Goal: Task Accomplishment & Management: Use online tool/utility

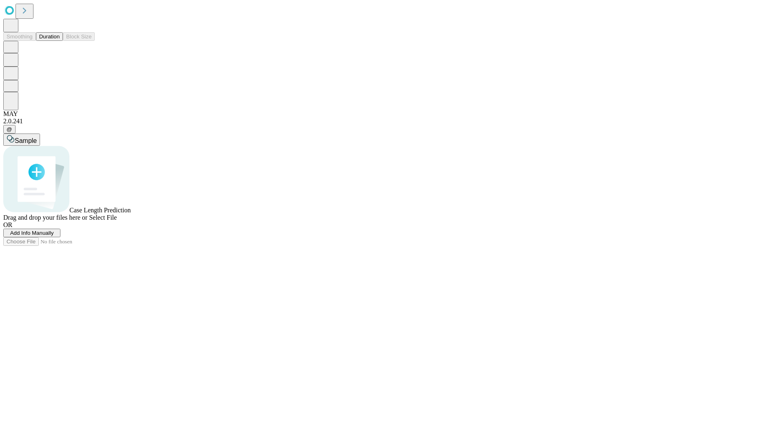
click at [60, 41] on button "Duration" at bounding box center [49, 36] width 27 height 9
click at [54, 236] on span "Add Info Manually" at bounding box center [32, 233] width 44 height 6
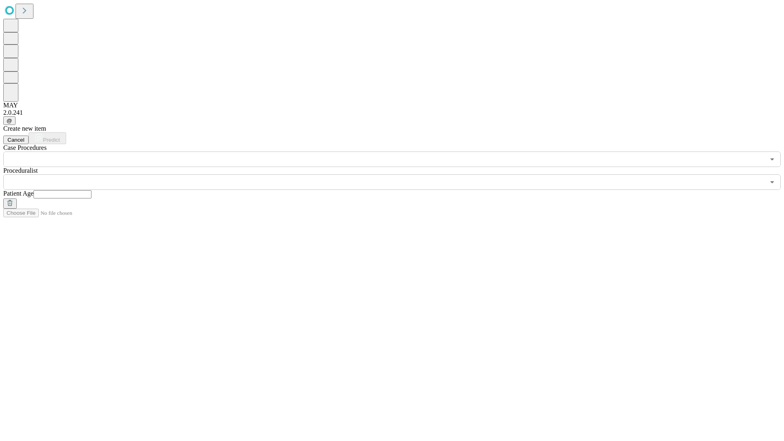
click at [91, 190] on input "text" at bounding box center [62, 194] width 58 height 8
type input "**"
click at [398, 174] on input "text" at bounding box center [383, 182] width 761 height 16
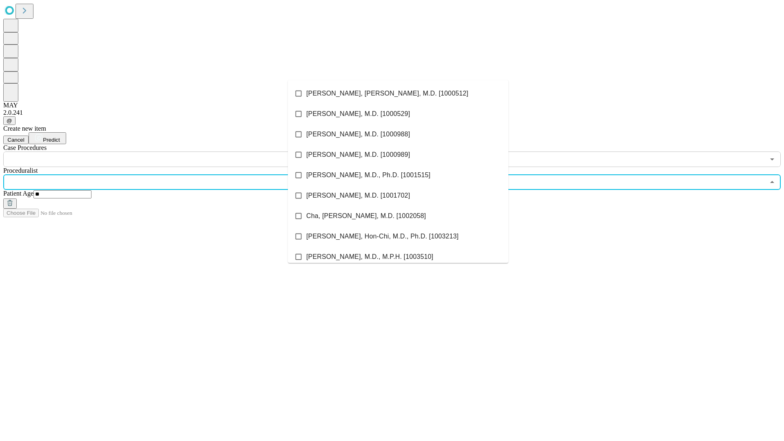
click at [398, 93] on li "[PERSON_NAME], [PERSON_NAME], M.D. [1000512]" at bounding box center [398, 93] width 220 height 20
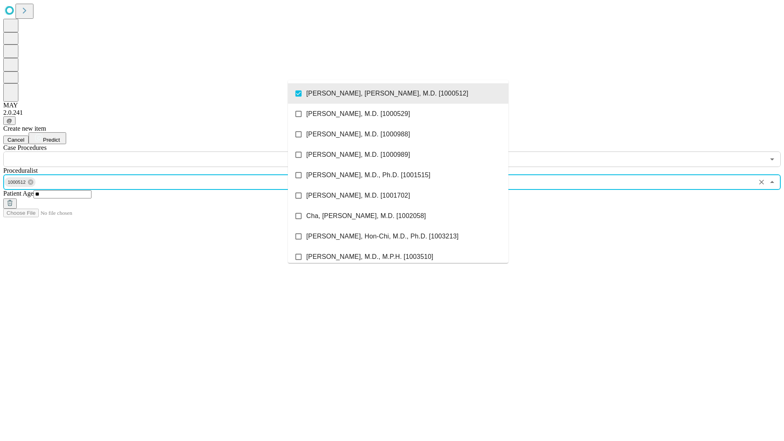
click at [171, 151] on input "text" at bounding box center [383, 159] width 761 height 16
